Goal: Information Seeking & Learning: Learn about a topic

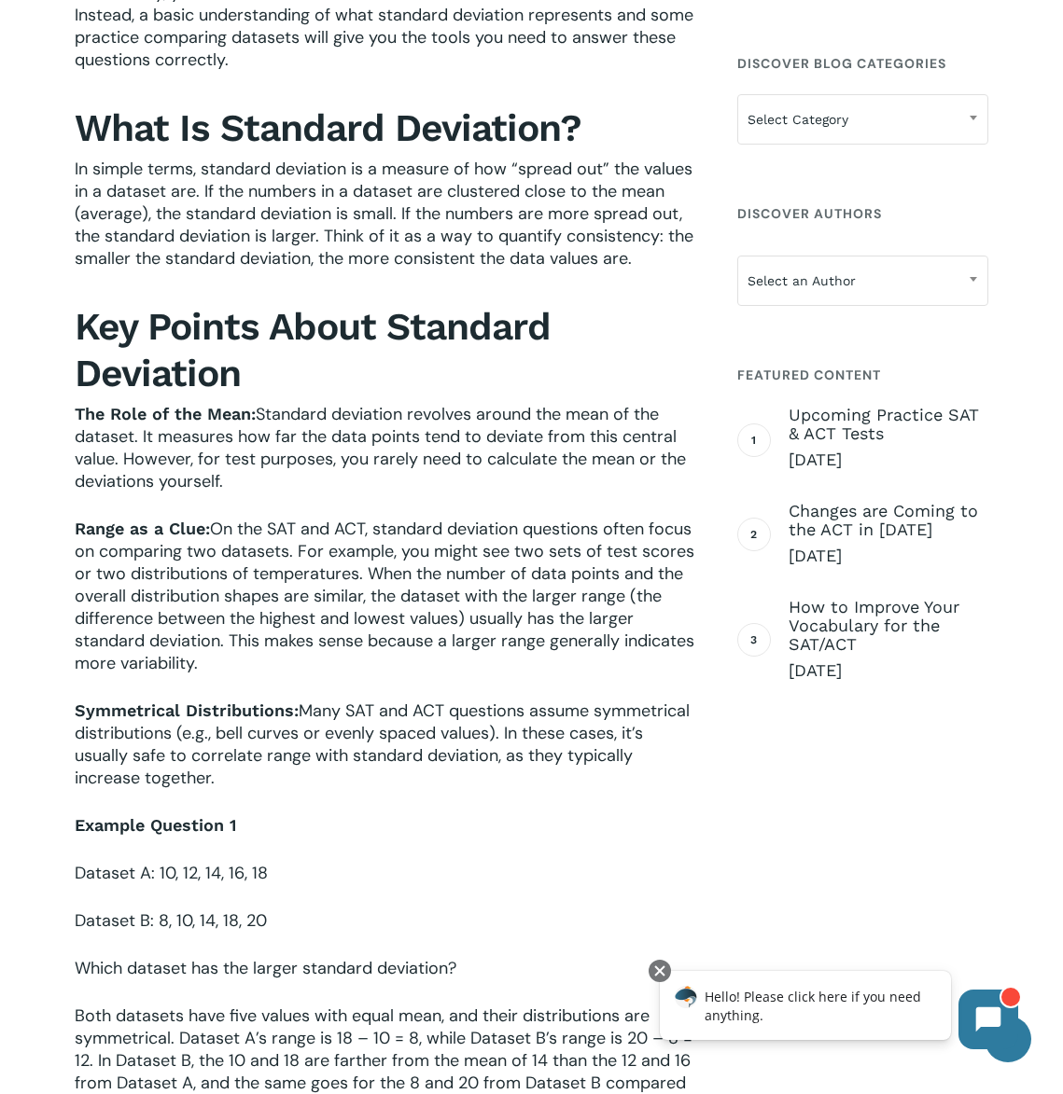
scroll to position [1026, 0]
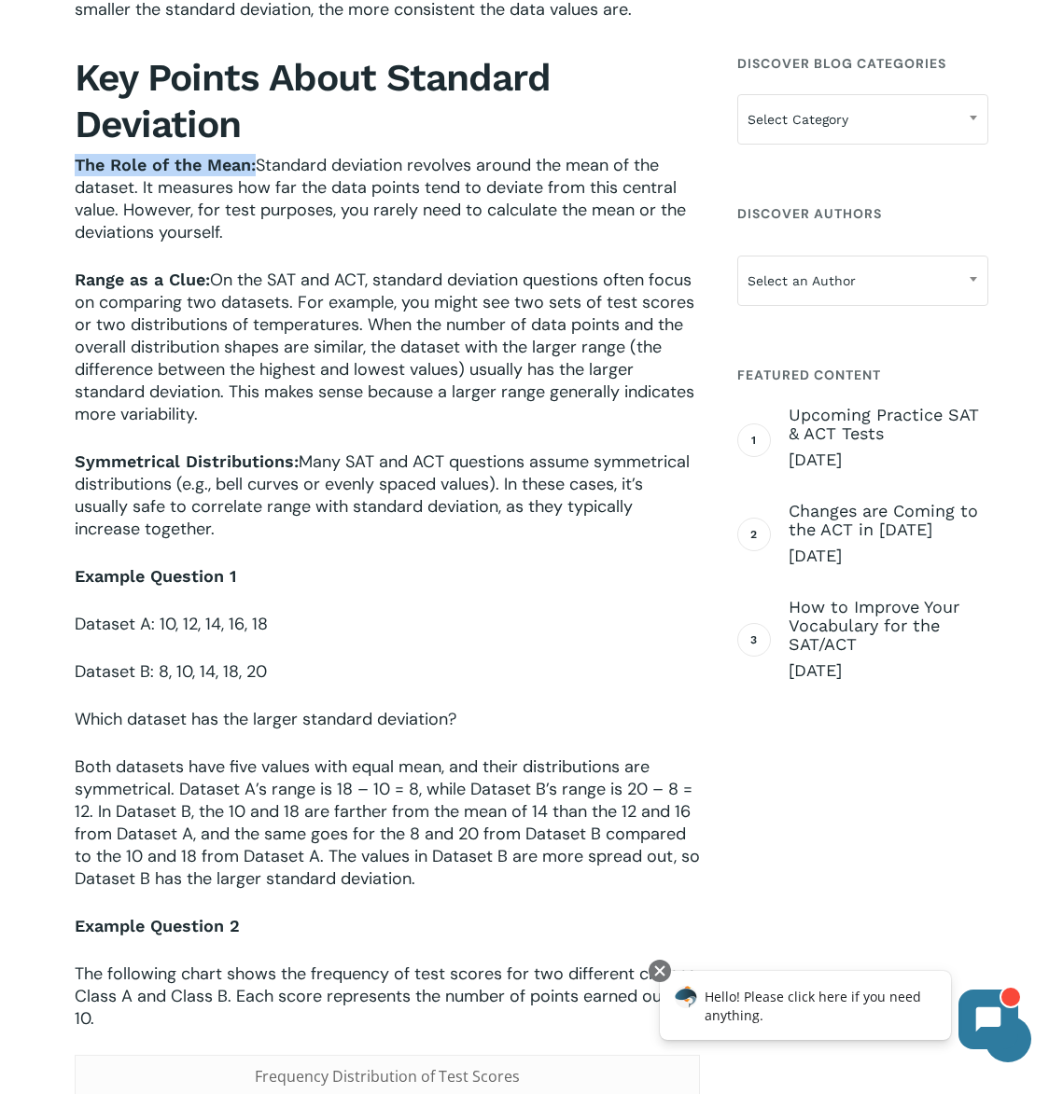
drag, startPoint x: 72, startPoint y: 170, endPoint x: 257, endPoint y: 156, distance: 185.3
click at [257, 156] on div "When preparing for the SAT or ACT, students will eventually encounter questions…" at bounding box center [387, 1022] width 638 height 2848
click at [293, 229] on p "The Role of the Mean: Standard deviation revolves around the mean of the datase…" at bounding box center [387, 211] width 625 height 115
drag, startPoint x: 197, startPoint y: 415, endPoint x: 0, endPoint y: 414, distance: 196.9
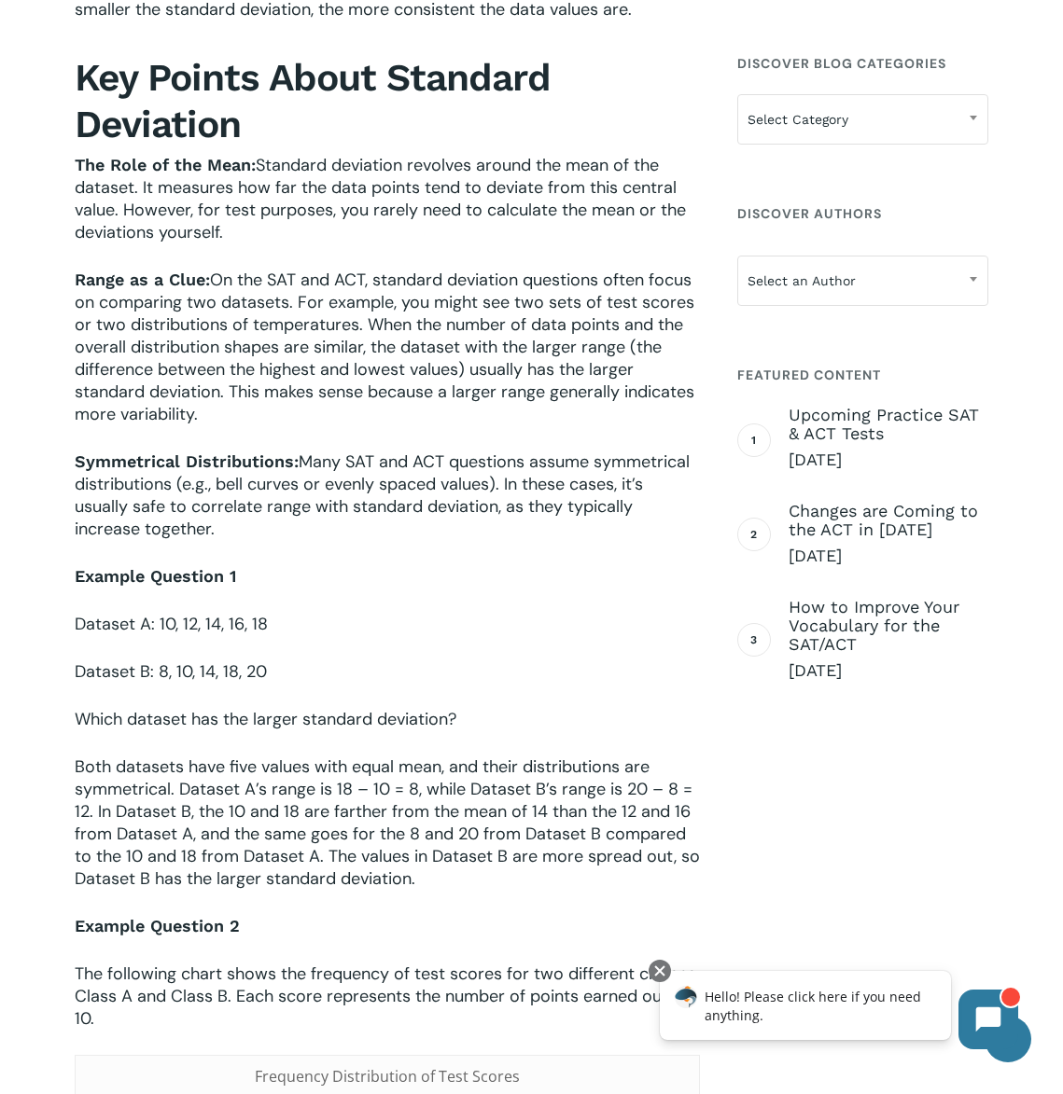
click at [456, 546] on p "Symmetrical Distributions: Many SAT and ACT questions assume symmetrical distri…" at bounding box center [387, 508] width 625 height 115
drag, startPoint x: 451, startPoint y: 466, endPoint x: 689, endPoint y: 460, distance: 238.0
click at [689, 460] on span "Symmetrical Distributions: Many SAT and ACT questions assume symmetrical distri…" at bounding box center [382, 496] width 615 height 90
click at [531, 463] on span "Symmetrical Distributions: Many SAT and ACT questions assume symmetrical distri…" at bounding box center [382, 496] width 615 height 90
drag, startPoint x: 632, startPoint y: 556, endPoint x: 594, endPoint y: 507, distance: 61.9
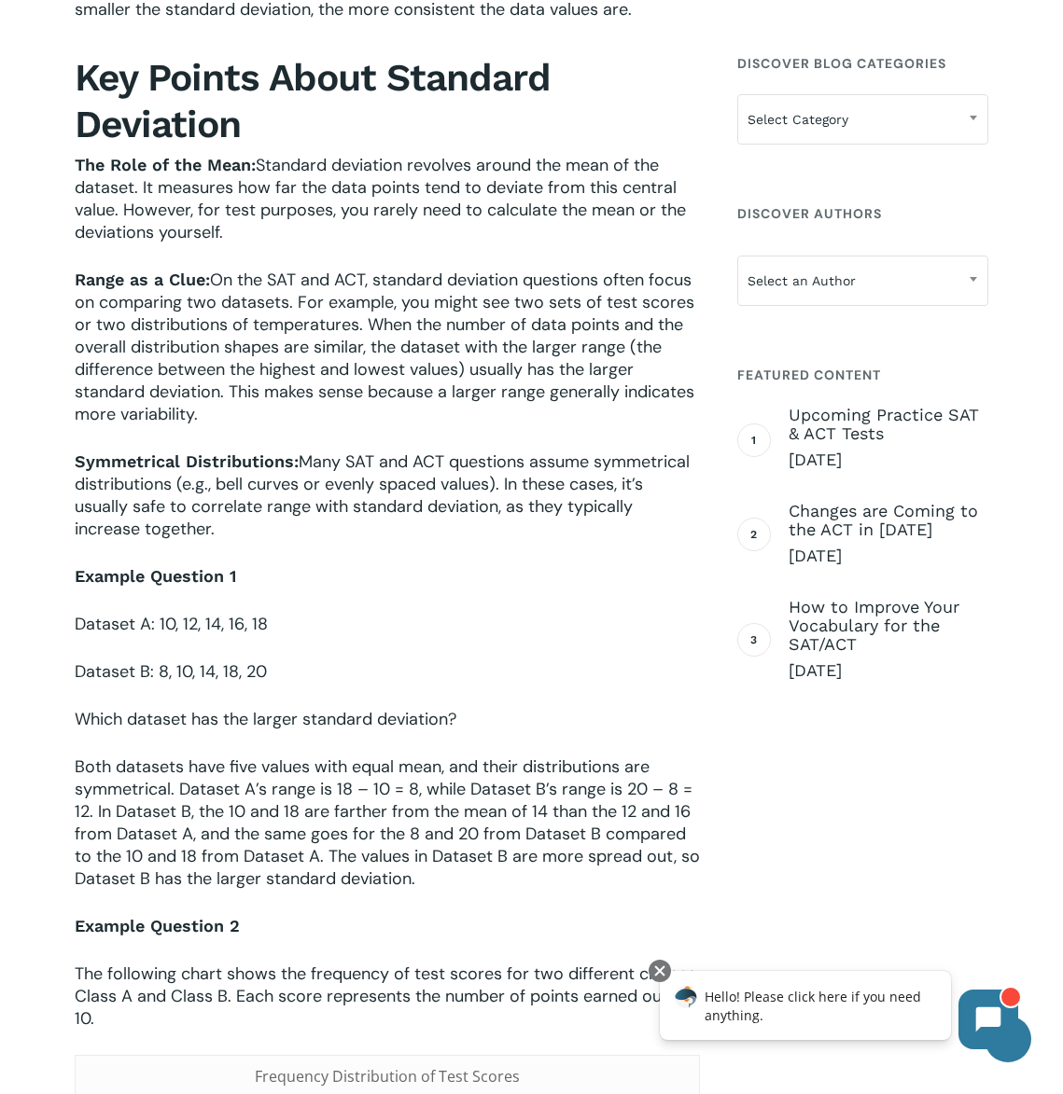
click at [630, 555] on p "Symmetrical Distributions: Many SAT and ACT questions assume symmetrical distri…" at bounding box center [387, 508] width 625 height 115
drag, startPoint x: 615, startPoint y: 462, endPoint x: 203, endPoint y: 491, distance: 412.4
click at [182, 478] on span "Symmetrical Distributions: Many SAT and ACT questions assume symmetrical distri…" at bounding box center [382, 496] width 615 height 90
drag, startPoint x: 256, startPoint y: 510, endPoint x: 293, endPoint y: 494, distance: 40.9
click at [257, 508] on span "Symmetrical Distributions: Many SAT and ACT questions assume symmetrical distri…" at bounding box center [382, 496] width 615 height 90
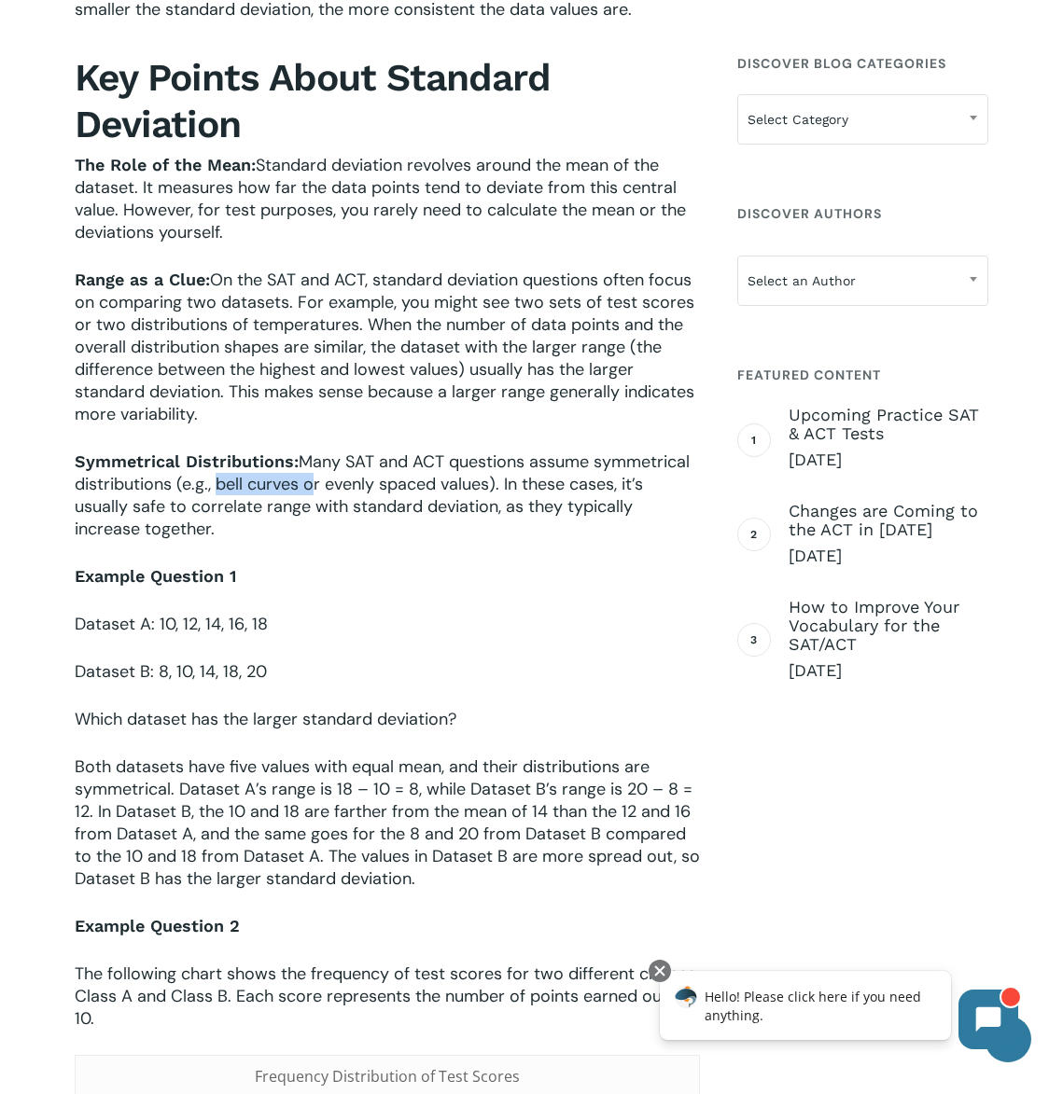
drag, startPoint x: 305, startPoint y: 487, endPoint x: 289, endPoint y: 409, distance: 80.0
click at [215, 483] on span "Symmetrical Distributions: Many SAT and ACT questions assume symmetrical distri…" at bounding box center [382, 496] width 615 height 90
drag, startPoint x: 415, startPoint y: 787, endPoint x: 401, endPoint y: 787, distance: 14.0
click at [401, 787] on span "Both datasets have five values with equal mean, and their distributions are sym…" at bounding box center [387, 823] width 625 height 134
drag, startPoint x: 404, startPoint y: 891, endPoint x: 436, endPoint y: 834, distance: 65.2
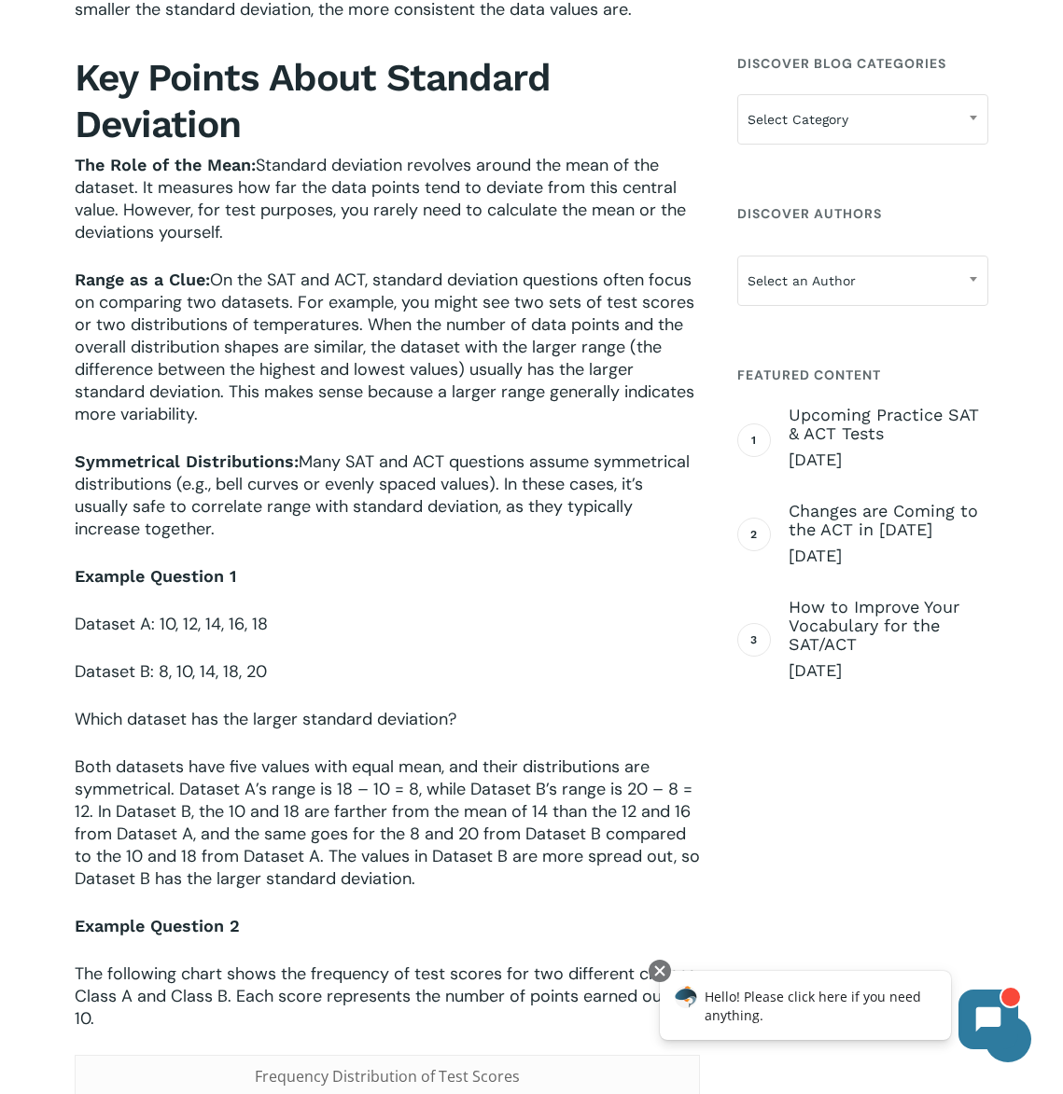
click at [405, 890] on p "Both datasets have five values with equal mean, and their distributions are sym…" at bounding box center [387, 836] width 625 height 160
drag, startPoint x: 626, startPoint y: 790, endPoint x: 680, endPoint y: 790, distance: 54.1
click at [680, 790] on span "Both datasets have five values with equal mean, and their distributions are sym…" at bounding box center [387, 823] width 625 height 134
drag, startPoint x: 87, startPoint y: 810, endPoint x: 48, endPoint y: 811, distance: 39.2
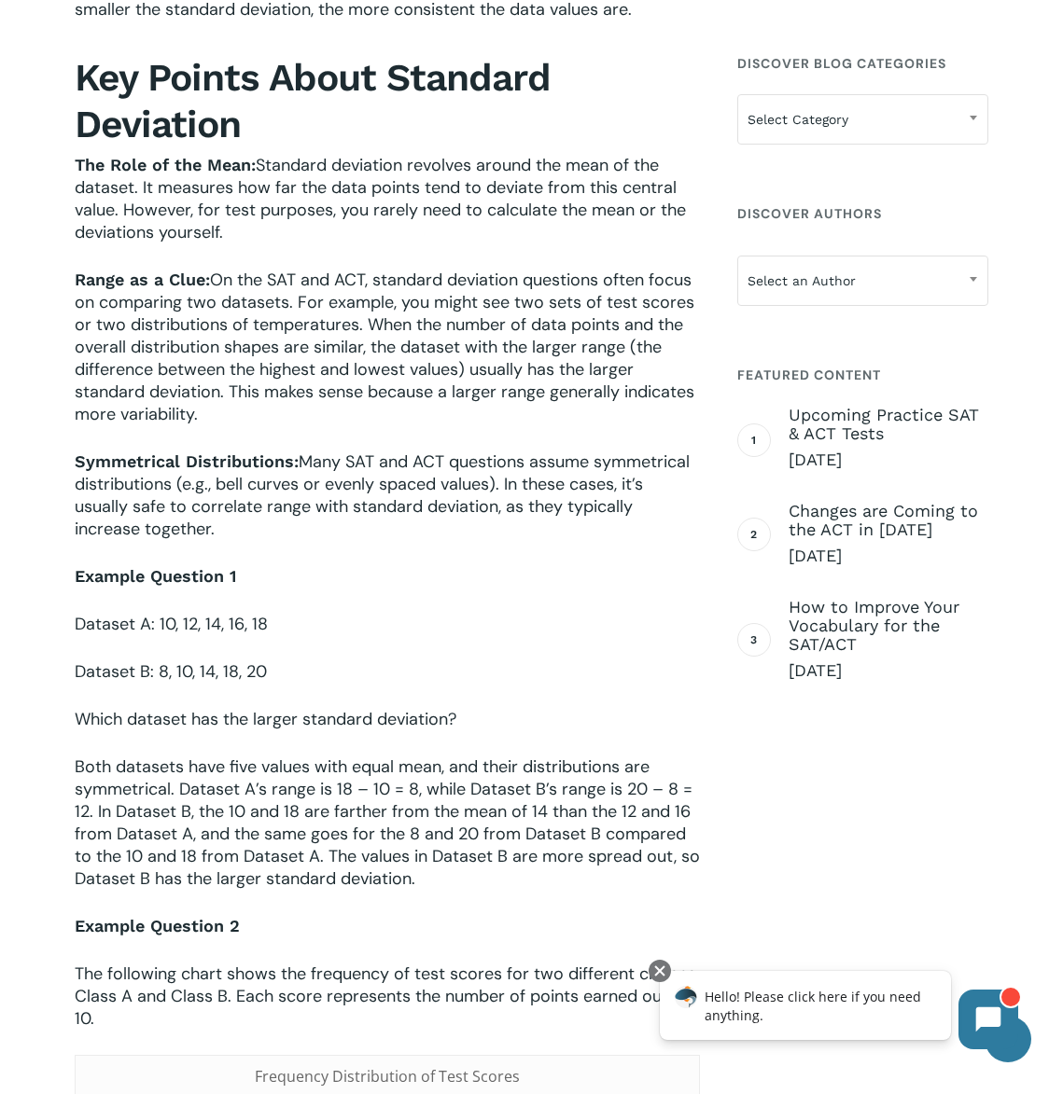
click at [172, 903] on p "Both datasets have five values with equal mean, and their distributions are sym…" at bounding box center [387, 836] width 625 height 160
drag, startPoint x: 301, startPoint y: 810, endPoint x: 228, endPoint y: 816, distance: 74.0
click at [228, 816] on span "Both datasets have five values with equal mean, and their distributions are sym…" at bounding box center [387, 823] width 625 height 134
click at [507, 929] on p "Example Question 2" at bounding box center [387, 939] width 625 height 48
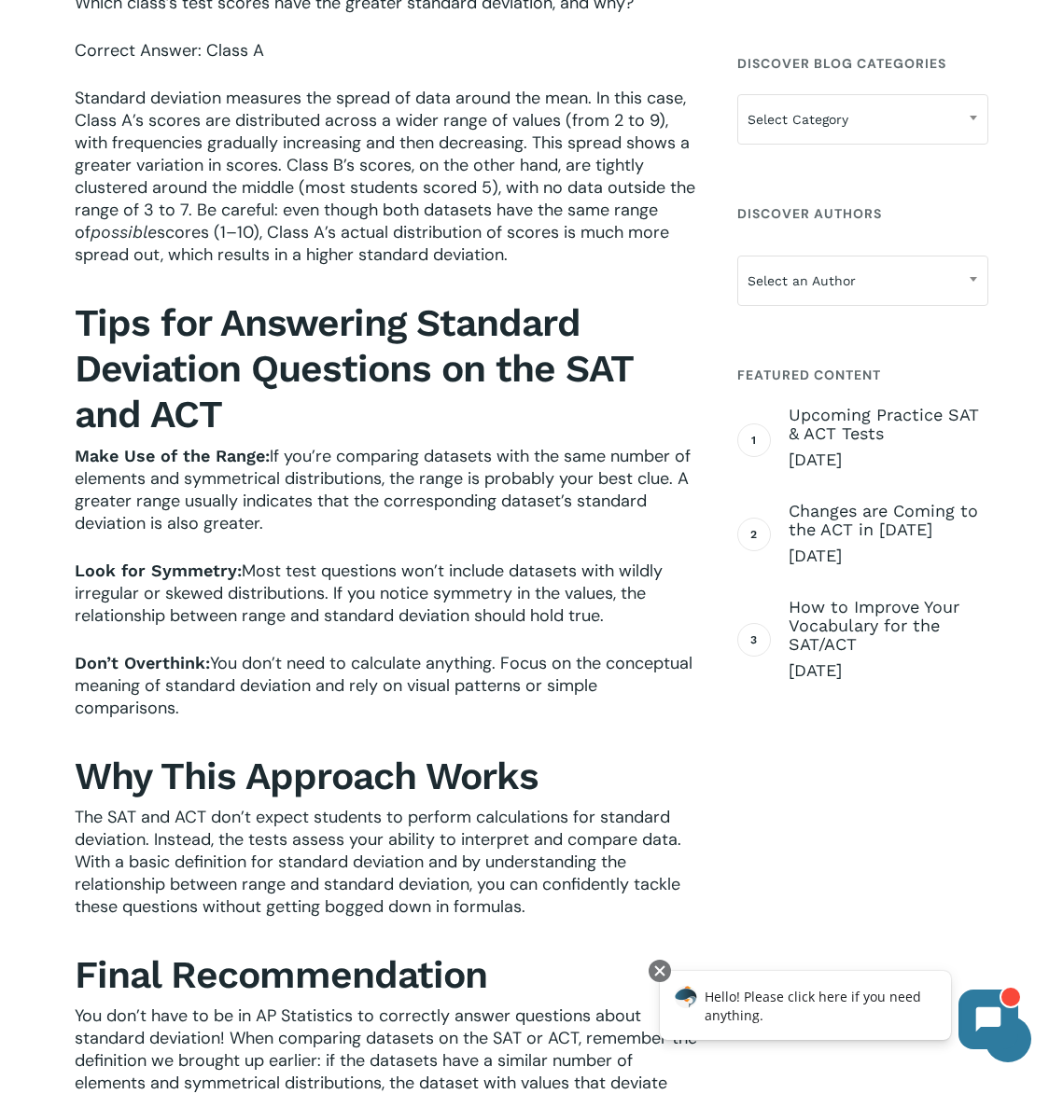
scroll to position [2239, 0]
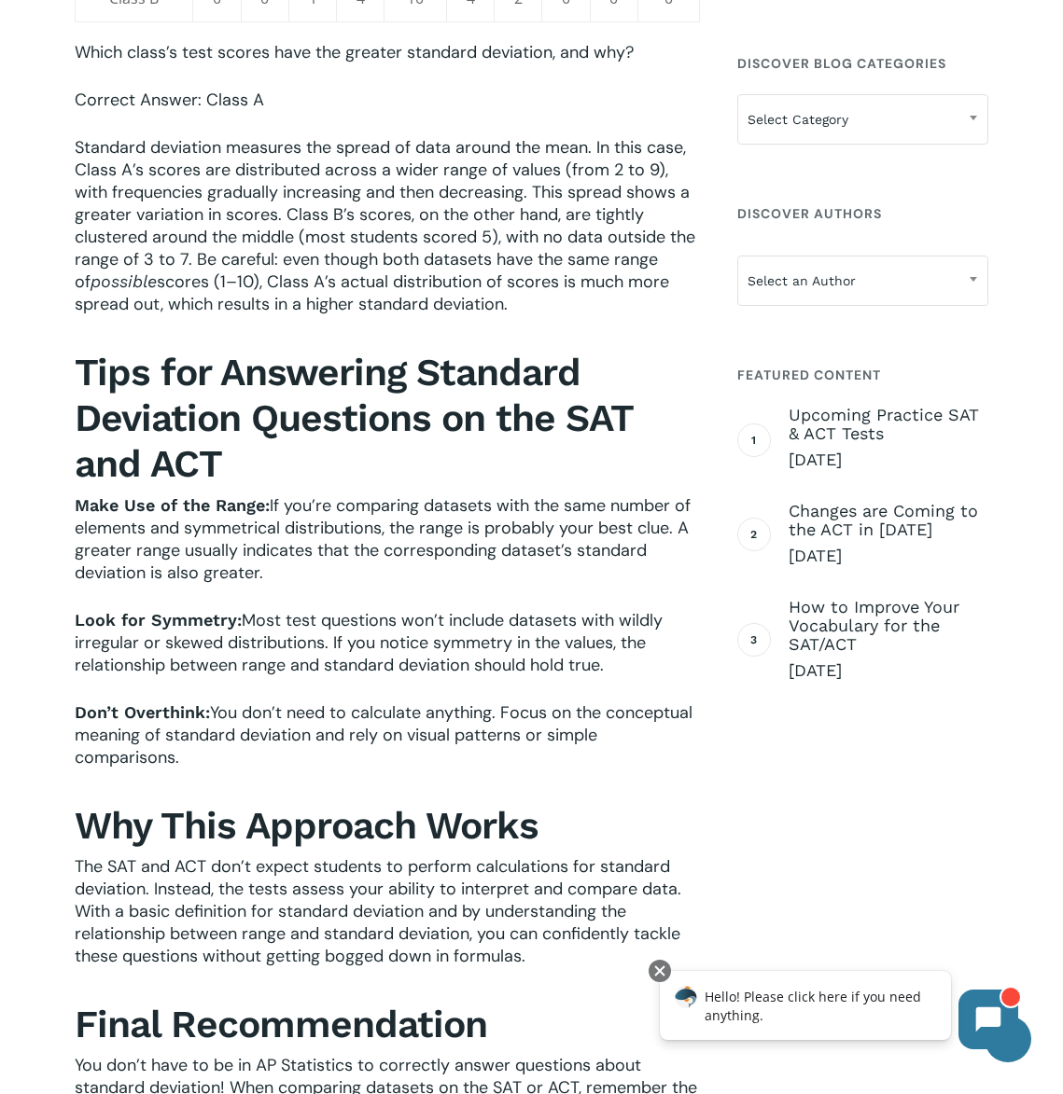
drag, startPoint x: 229, startPoint y: 769, endPoint x: 47, endPoint y: 512, distance: 314.5
click at [47, 512] on div "When preparing for the SAT or ACT, students will eventually encounter questions…" at bounding box center [531, 602] width 1063 height 4507
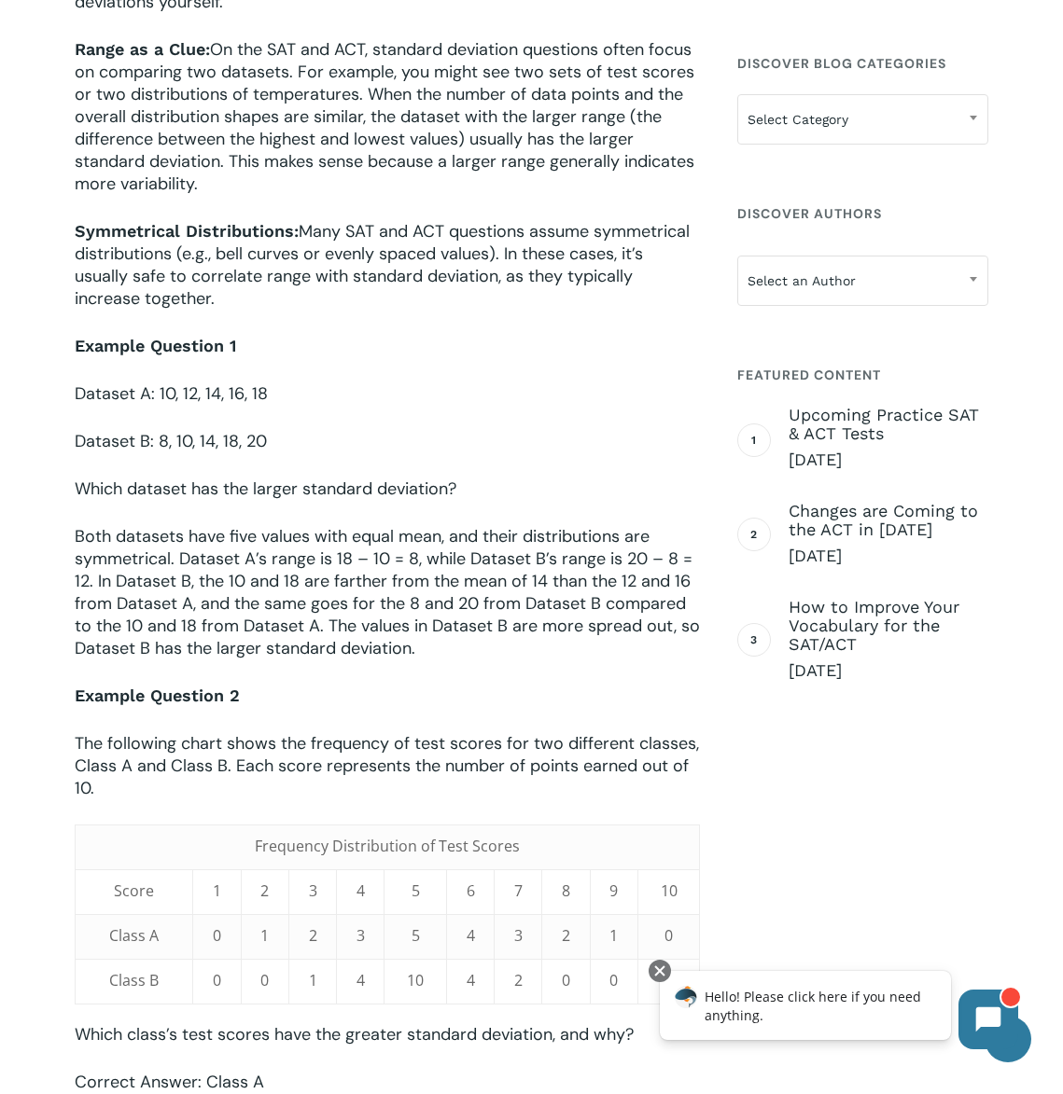
scroll to position [1213, 0]
